Goal: Check status: Check status

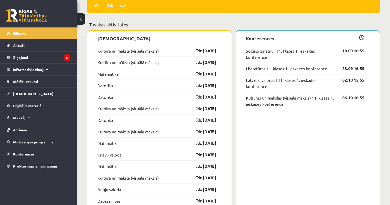
scroll to position [410, 0]
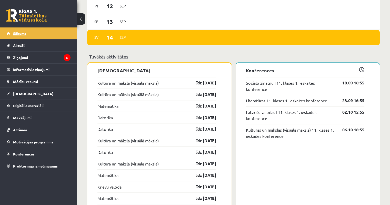
click at [26, 32] on span "Sākums" at bounding box center [19, 33] width 13 height 5
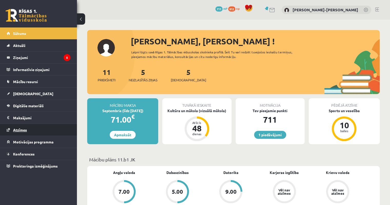
click at [19, 133] on link "Atzīmes" at bounding box center [39, 130] width 64 height 12
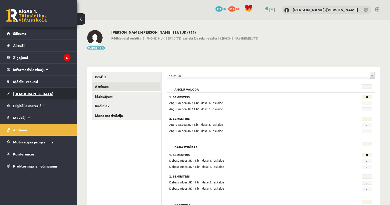
click at [26, 95] on span "[DEMOGRAPHIC_DATA]" at bounding box center [33, 93] width 40 height 5
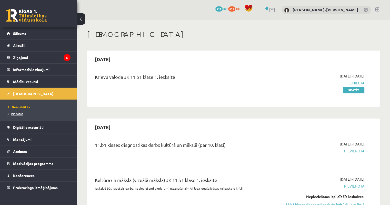
click at [17, 114] on span "Izlabotās" at bounding box center [15, 114] width 15 height 4
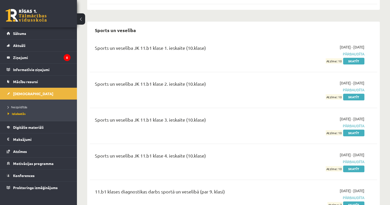
scroll to position [482, 0]
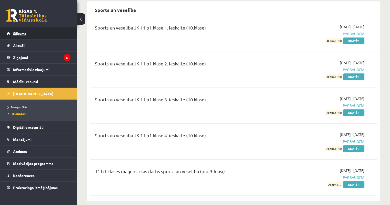
click at [19, 34] on span "Sākums" at bounding box center [19, 33] width 13 height 5
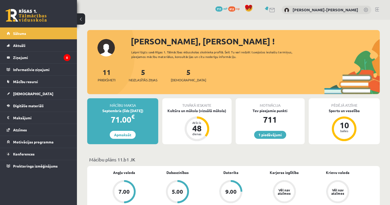
click at [380, 10] on div "1 Dāvanas 711 mP 812 xp [PERSON_NAME]-[PERSON_NAME]" at bounding box center [233, 10] width 313 height 20
click at [377, 8] on link at bounding box center [377, 9] width 4 height 4
